Goal: Transaction & Acquisition: Purchase product/service

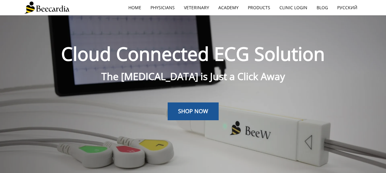
scroll to position [15, 0]
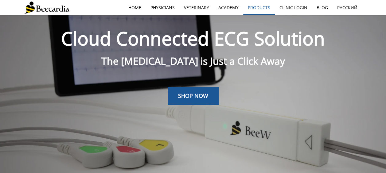
click at [261, 13] on link "Products" at bounding box center [259, 8] width 32 height 14
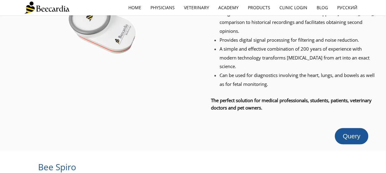
scroll to position [430, 0]
click at [357, 132] on span "Query" at bounding box center [350, 135] width 17 height 7
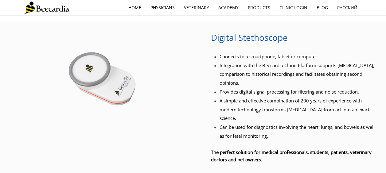
scroll to position [376, 0]
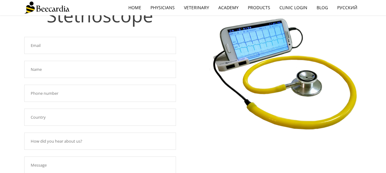
scroll to position [59, 0]
